Goal: Task Accomplishment & Management: Use online tool/utility

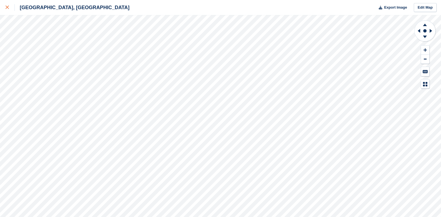
click at [8, 7] on icon at bounding box center [7, 7] width 3 height 3
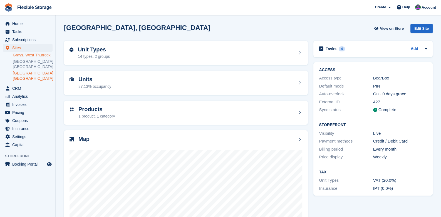
click at [26, 54] on link "Grays, West Thurrock" at bounding box center [33, 55] width 40 height 5
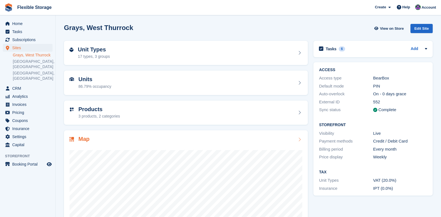
click at [299, 139] on icon at bounding box center [300, 139] width 6 height 4
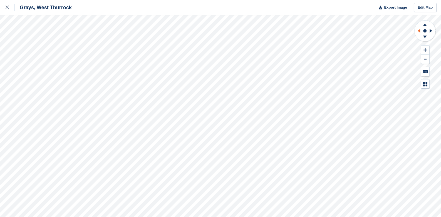
click at [420, 26] on icon at bounding box center [418, 31] width 7 height 14
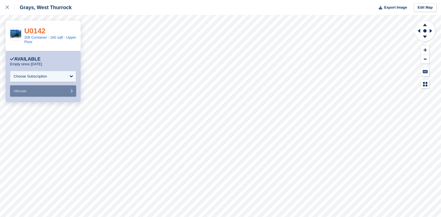
click at [39, 32] on link "U0142" at bounding box center [34, 31] width 21 height 8
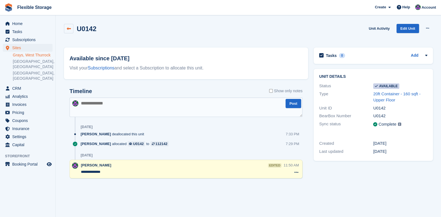
click at [67, 29] on icon at bounding box center [69, 29] width 4 height 4
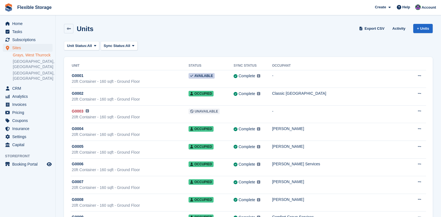
click at [26, 54] on link "Grays, West Thurrock" at bounding box center [33, 55] width 40 height 5
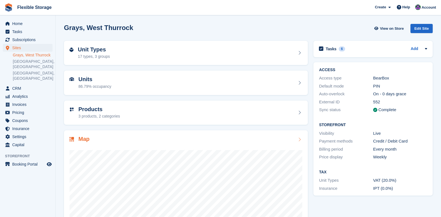
scroll to position [50, 0]
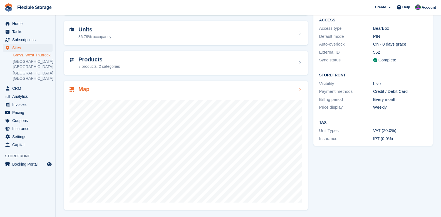
click at [300, 90] on icon at bounding box center [300, 90] width 6 height 4
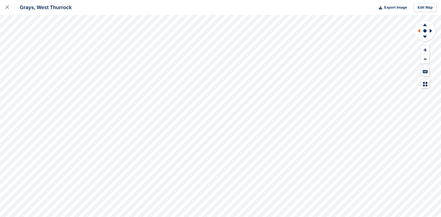
click at [418, 31] on icon at bounding box center [419, 31] width 3 height 4
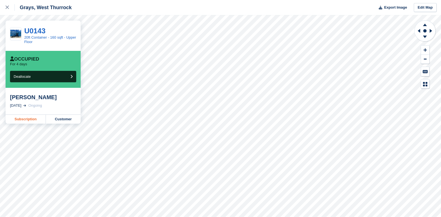
click at [40, 121] on link "Subscription" at bounding box center [26, 119] width 40 height 9
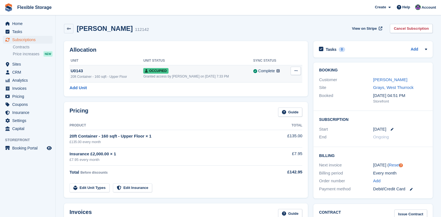
click at [297, 72] on icon at bounding box center [295, 71] width 3 height 4
click at [266, 95] on p "Deallocate" at bounding box center [274, 93] width 48 height 7
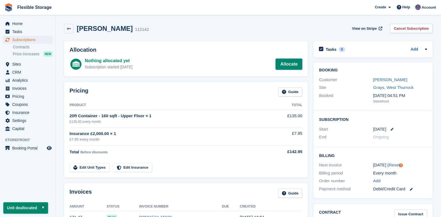
click at [281, 65] on link "Allocate" at bounding box center [289, 64] width 27 height 11
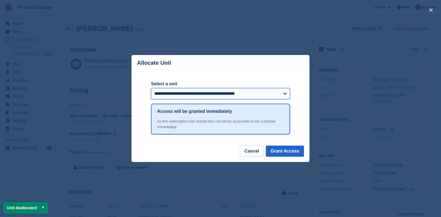
click at [249, 93] on select "**********" at bounding box center [220, 93] width 139 height 11
select select "*****"
click at [151, 89] on select "**********" at bounding box center [220, 93] width 139 height 11
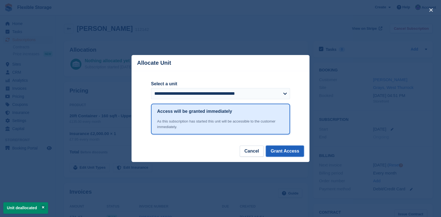
click at [287, 151] on button "Grant Access" at bounding box center [285, 151] width 38 height 11
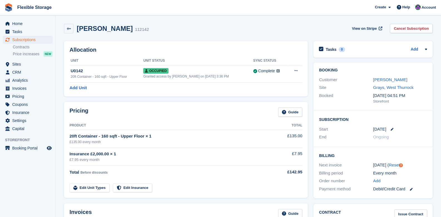
click at [326, 30] on div "Dmitrij Valauskas 112142 View on Stripe Cancel Subscription" at bounding box center [248, 28] width 369 height 9
click at [92, 71] on div "U0142" at bounding box center [107, 71] width 73 height 6
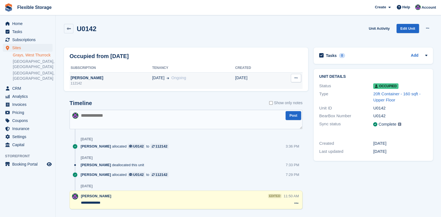
click at [117, 81] on div "112142" at bounding box center [111, 83] width 83 height 5
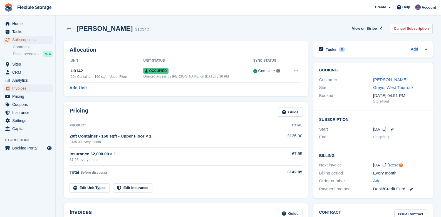
click at [12, 90] on span "Invoices" at bounding box center [28, 89] width 33 height 8
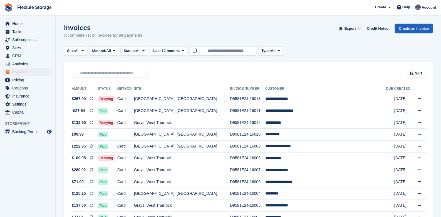
click at [401, 30] on link "Create an Invoice" at bounding box center [414, 28] width 38 height 9
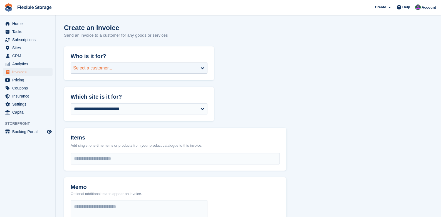
click at [136, 73] on div "Select a customer..." at bounding box center [139, 68] width 137 height 11
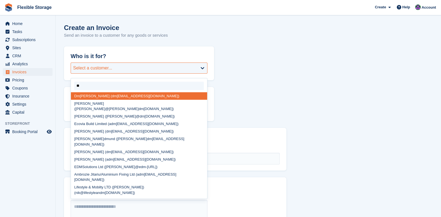
type input "***"
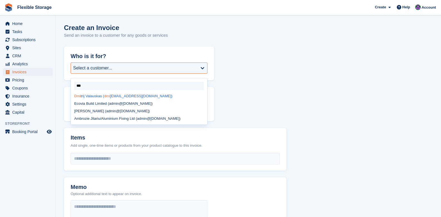
click at [121, 98] on div "[PERSON_NAME] ( dmi [EMAIL_ADDRESS][DOMAIN_NAME])" at bounding box center [139, 96] width 136 height 8
select select "******"
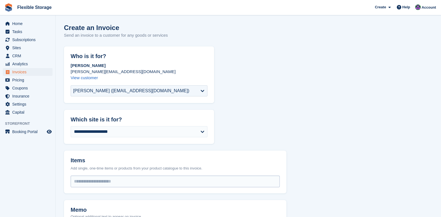
click at [79, 180] on input "select-one" at bounding box center [175, 181] width 209 height 11
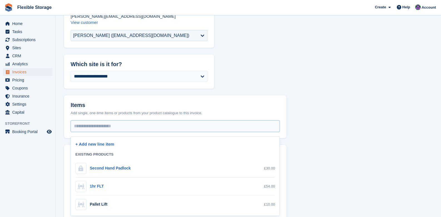
scroll to position [111, 0]
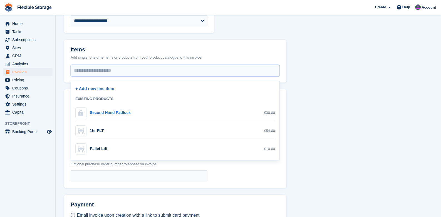
click at [110, 115] on div "Second Hand Padlock" at bounding box center [110, 113] width 41 height 6
select select "**"
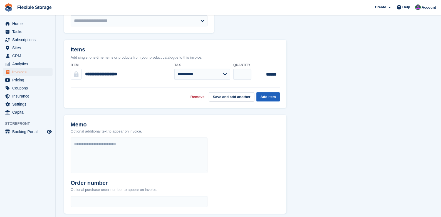
click at [270, 96] on button "Add item" at bounding box center [267, 96] width 23 height 9
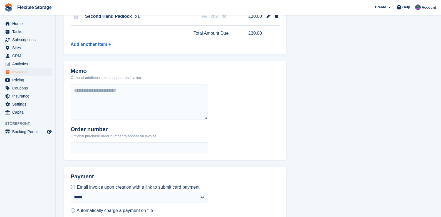
scroll to position [193, 0]
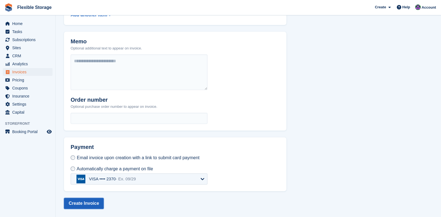
click at [91, 201] on button "Create Invoice" at bounding box center [84, 203] width 40 height 11
